Goal: Task Accomplishment & Management: Manage account settings

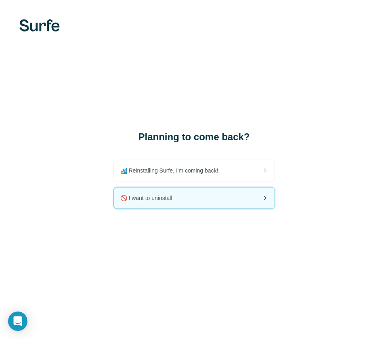
click at [220, 195] on div "🚫 I want to uninstall" at bounding box center [194, 197] width 161 height 21
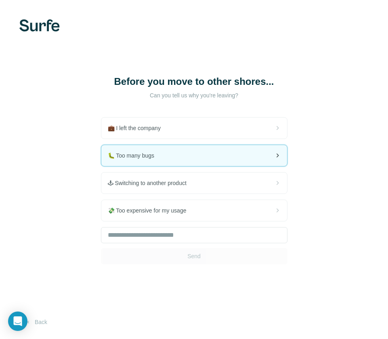
click at [208, 163] on div "🐛 Too many bugs" at bounding box center [194, 155] width 186 height 21
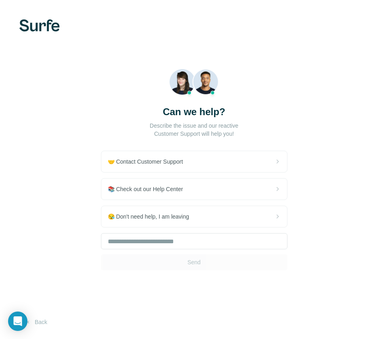
click at [222, 249] on div "Send" at bounding box center [194, 251] width 187 height 37
click at [222, 245] on input "text" at bounding box center [194, 241] width 187 height 16
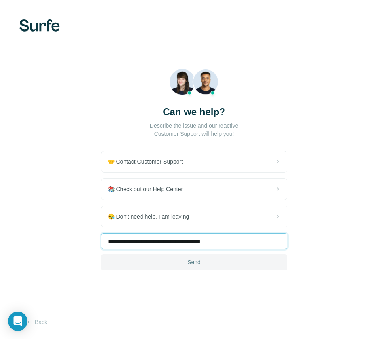
type input "**********"
click at [199, 261] on span "Send" at bounding box center [193, 262] width 13 height 8
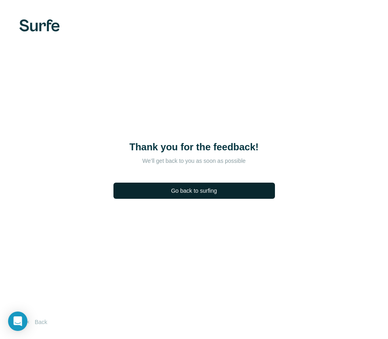
click at [247, 191] on button "Go back to surfing" at bounding box center [193, 190] width 161 height 16
